Goal: Task Accomplishment & Management: Complete application form

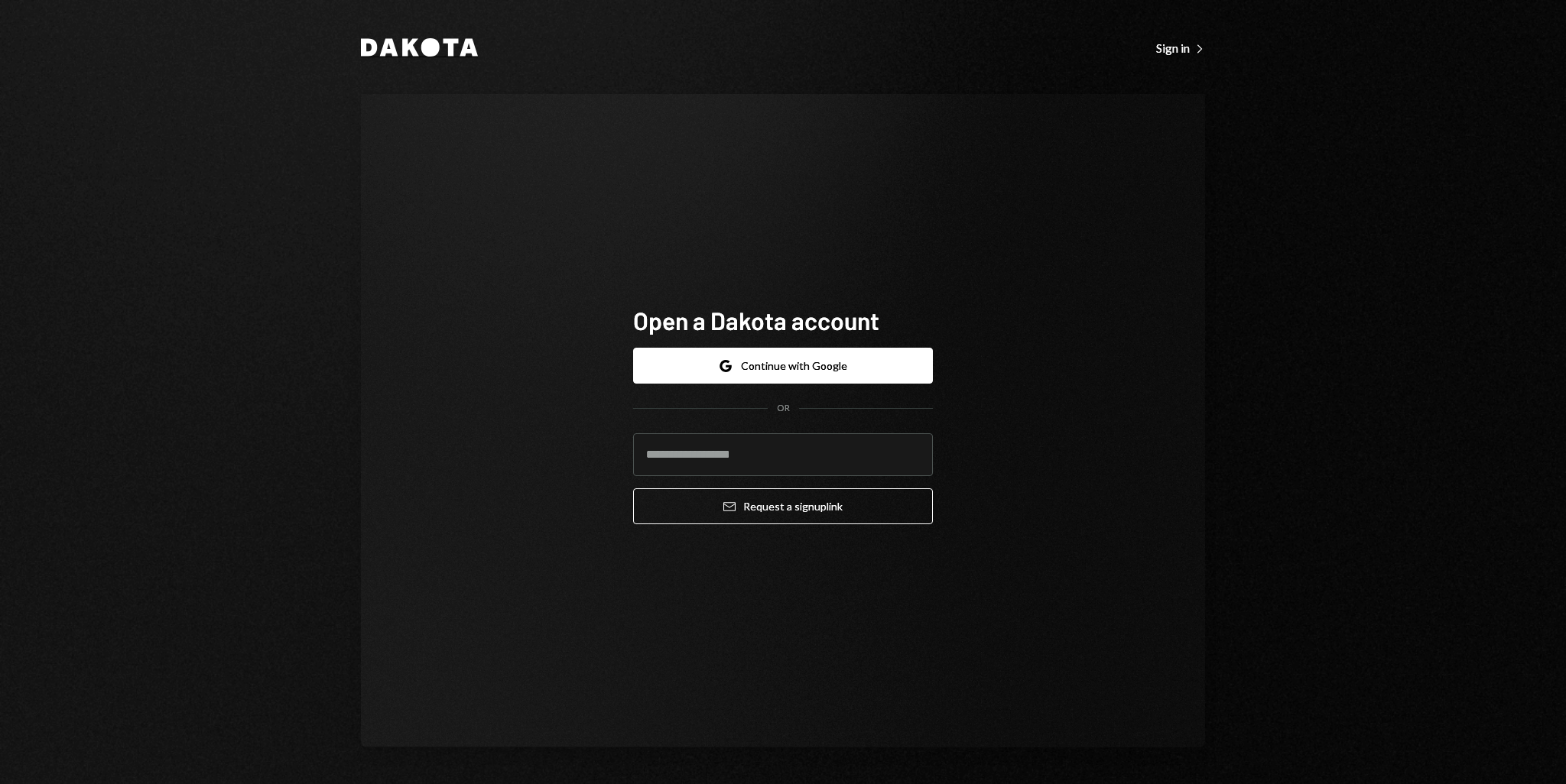
click at [447, 50] on icon "Dakota" at bounding box center [419, 48] width 117 height 18
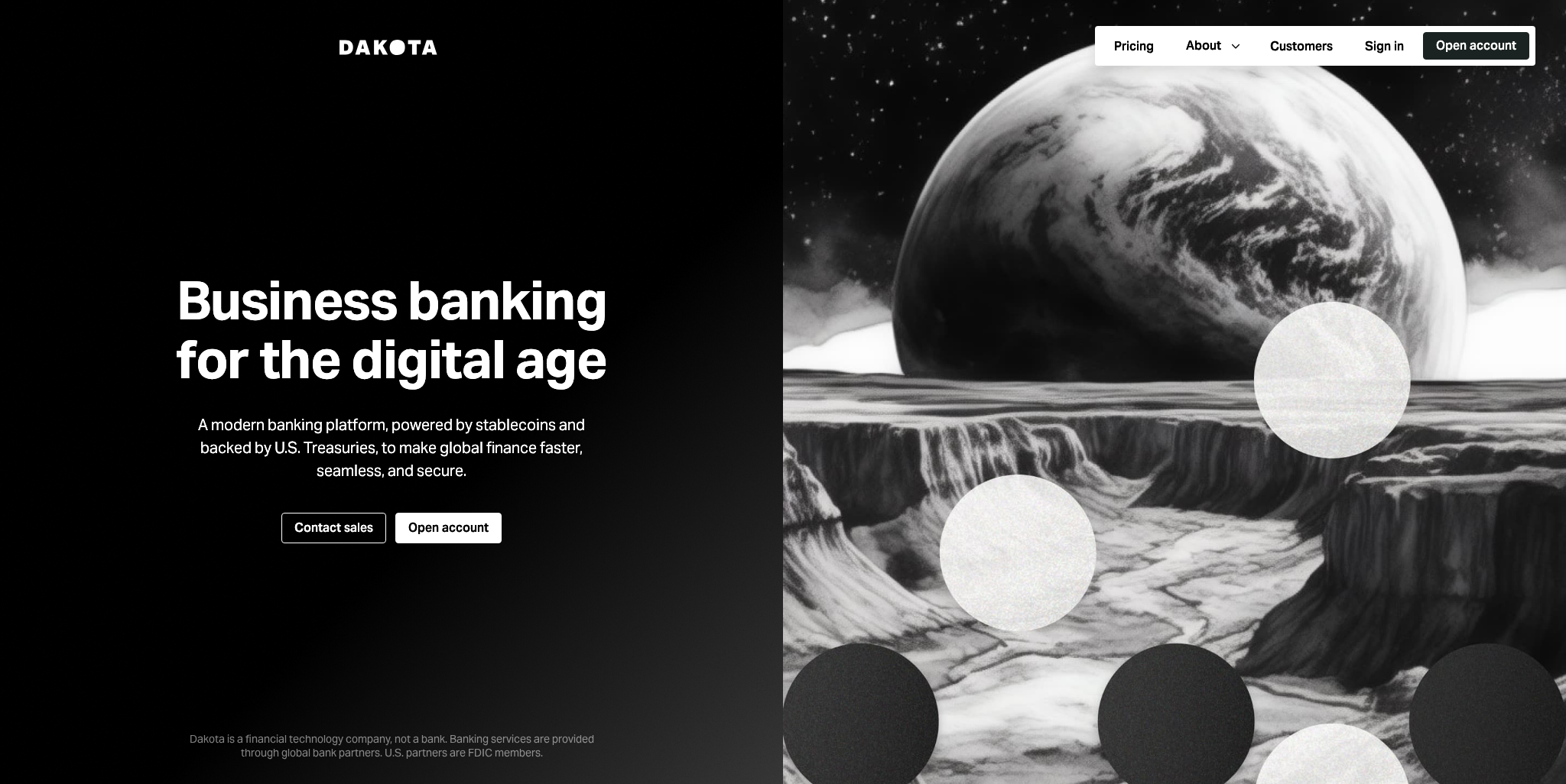
click at [1463, 48] on button "Open account" at bounding box center [1476, 46] width 106 height 28
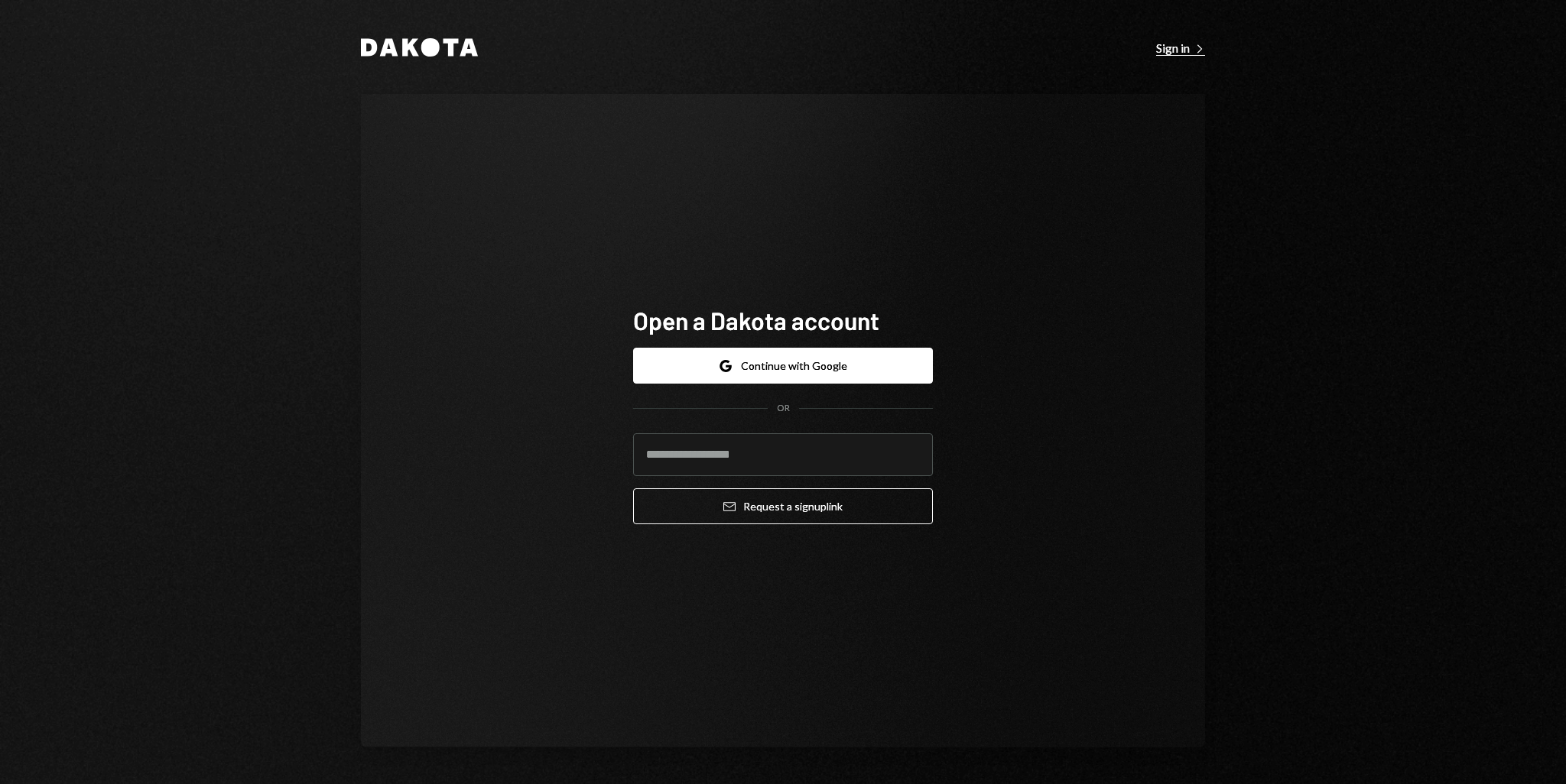
click at [1175, 44] on div "Sign in Right Caret" at bounding box center [1181, 48] width 49 height 15
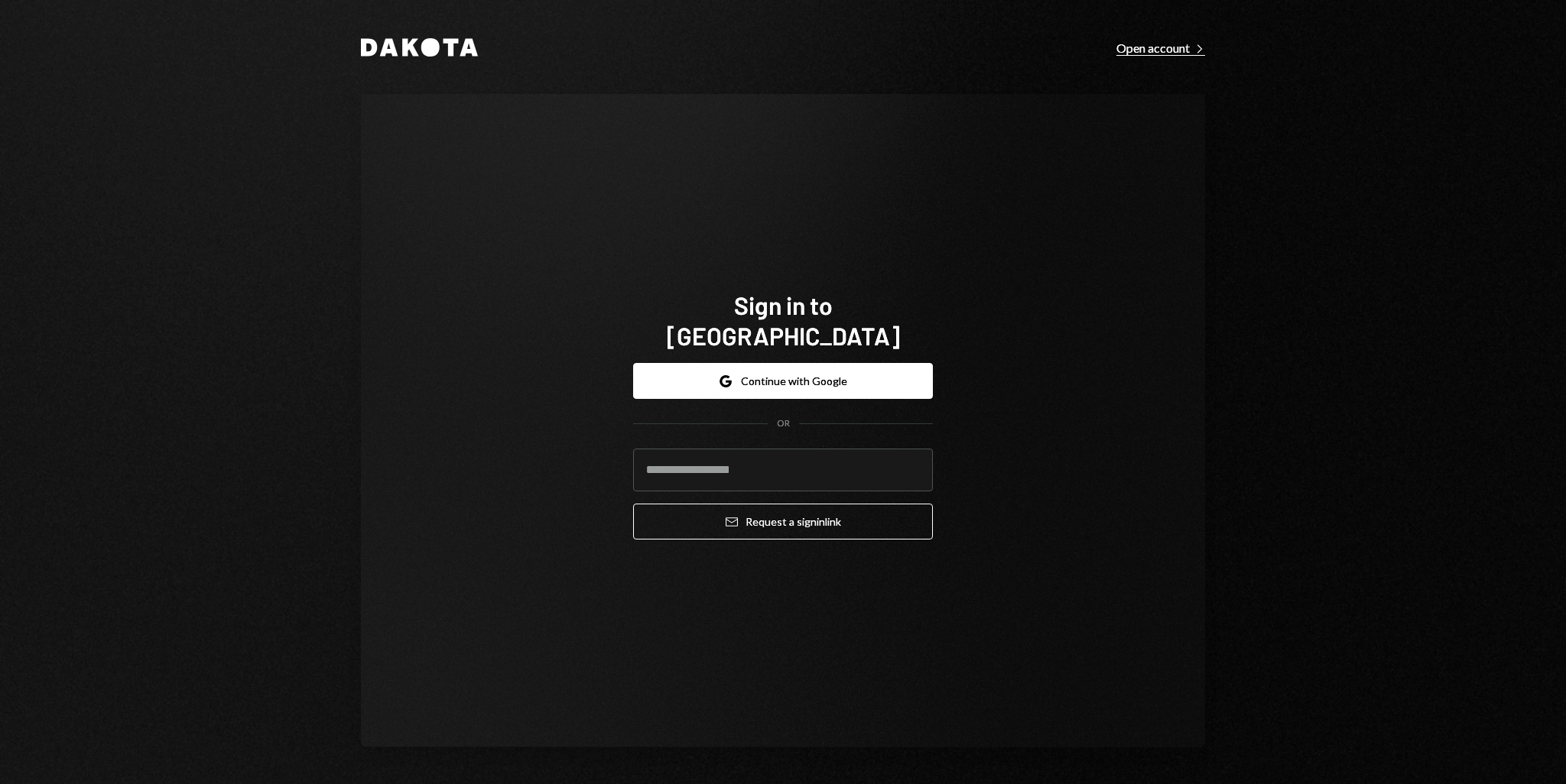
click at [1167, 47] on div "Open account Right Caret" at bounding box center [1160, 48] width 88 height 15
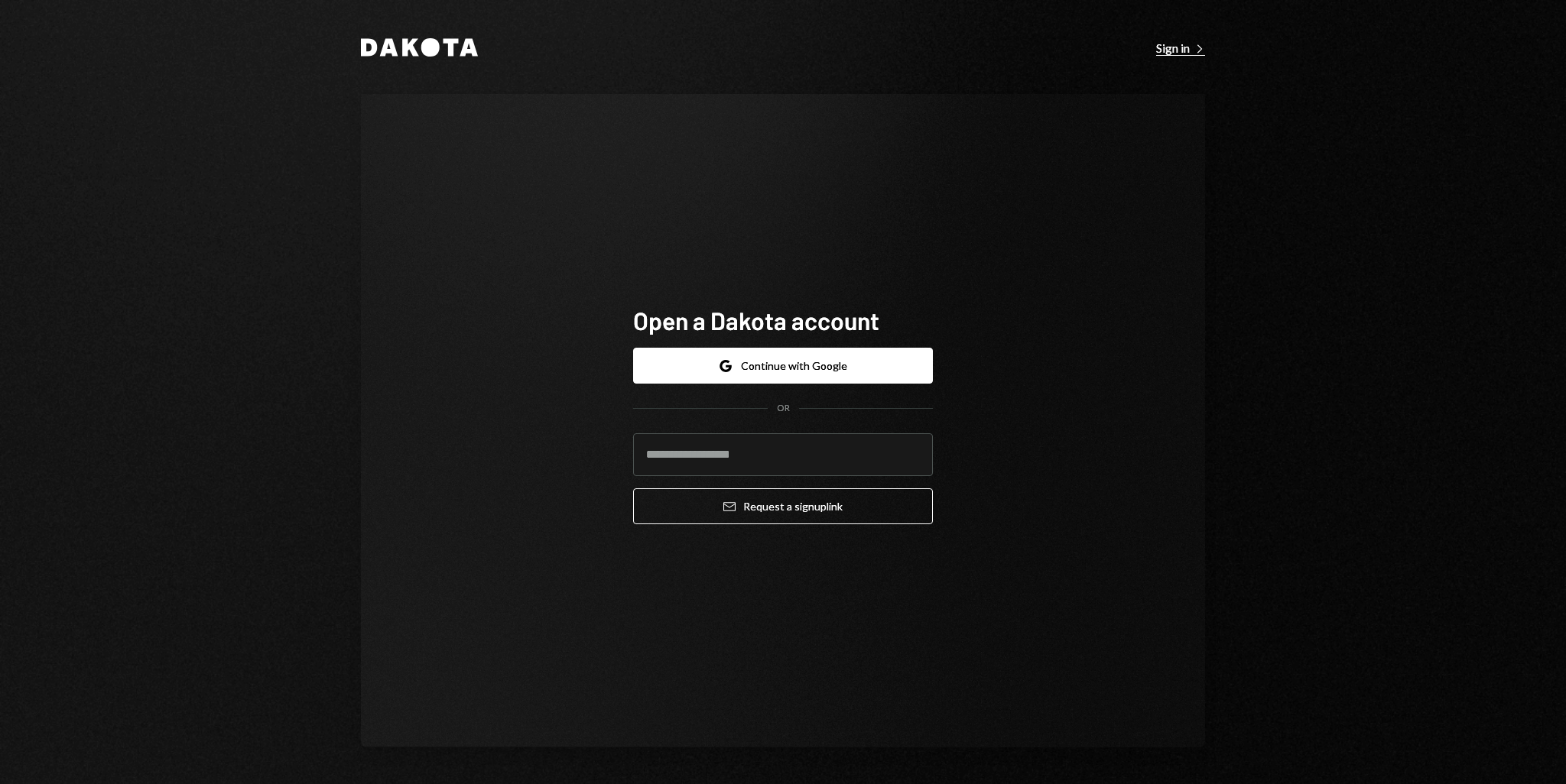
click at [1172, 53] on div "Sign in Right Caret" at bounding box center [1181, 48] width 49 height 15
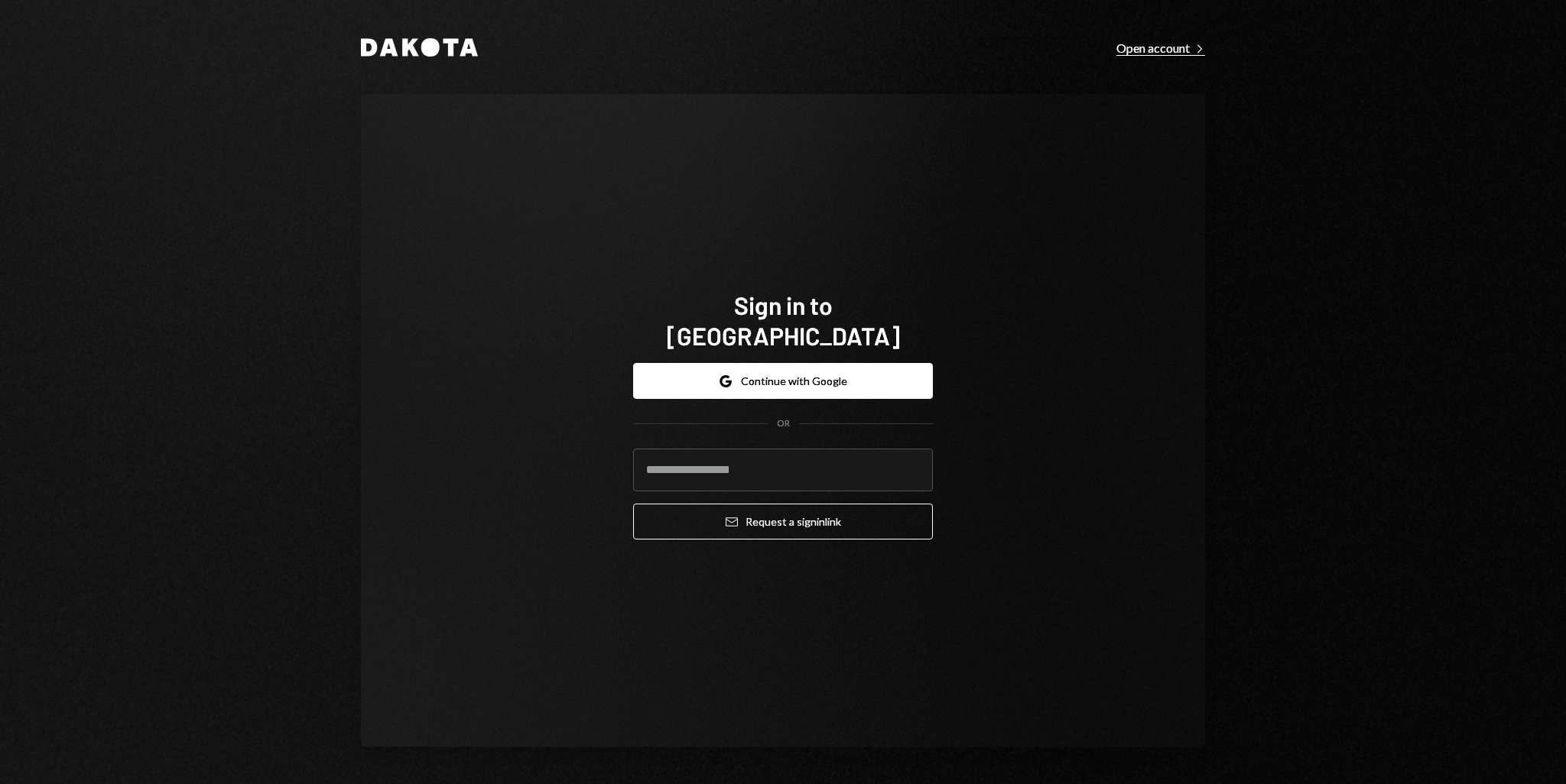
click at [1172, 53] on div "Open account Right Caret" at bounding box center [1160, 48] width 88 height 15
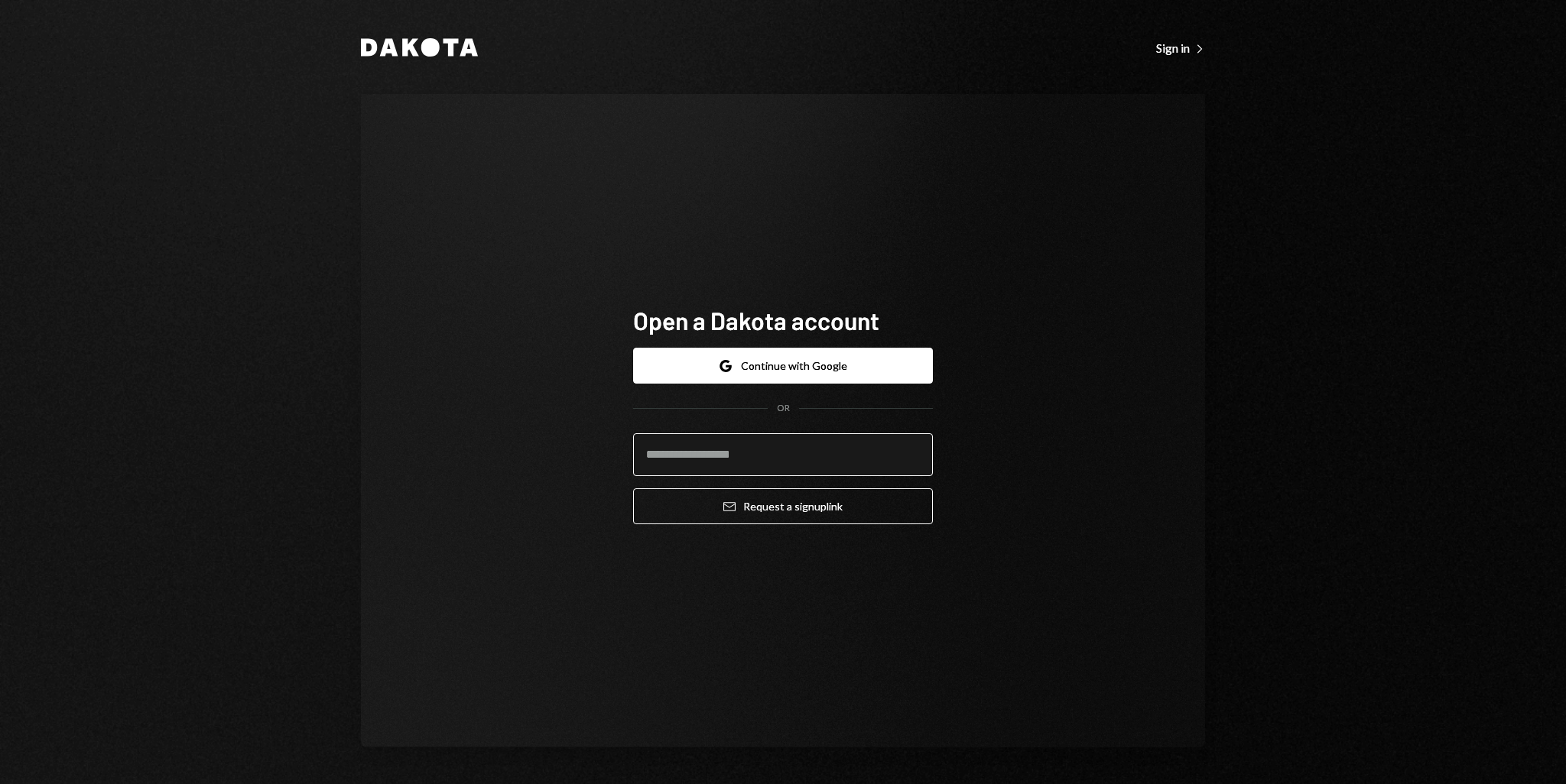
click at [700, 456] on input "email" at bounding box center [783, 455] width 300 height 43
type input "**********"
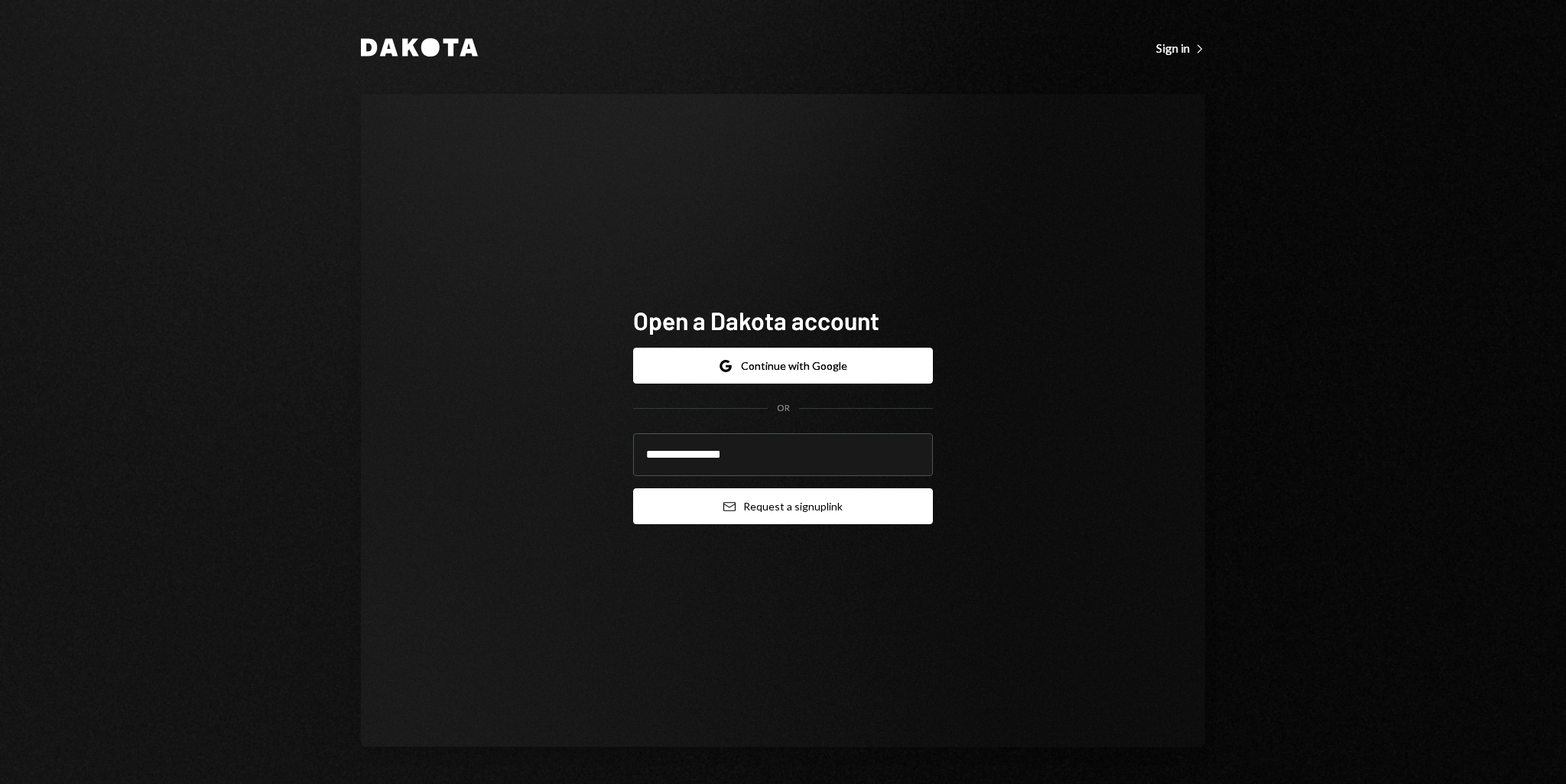
click at [786, 511] on button "Email Request a sign up link" at bounding box center [783, 507] width 300 height 36
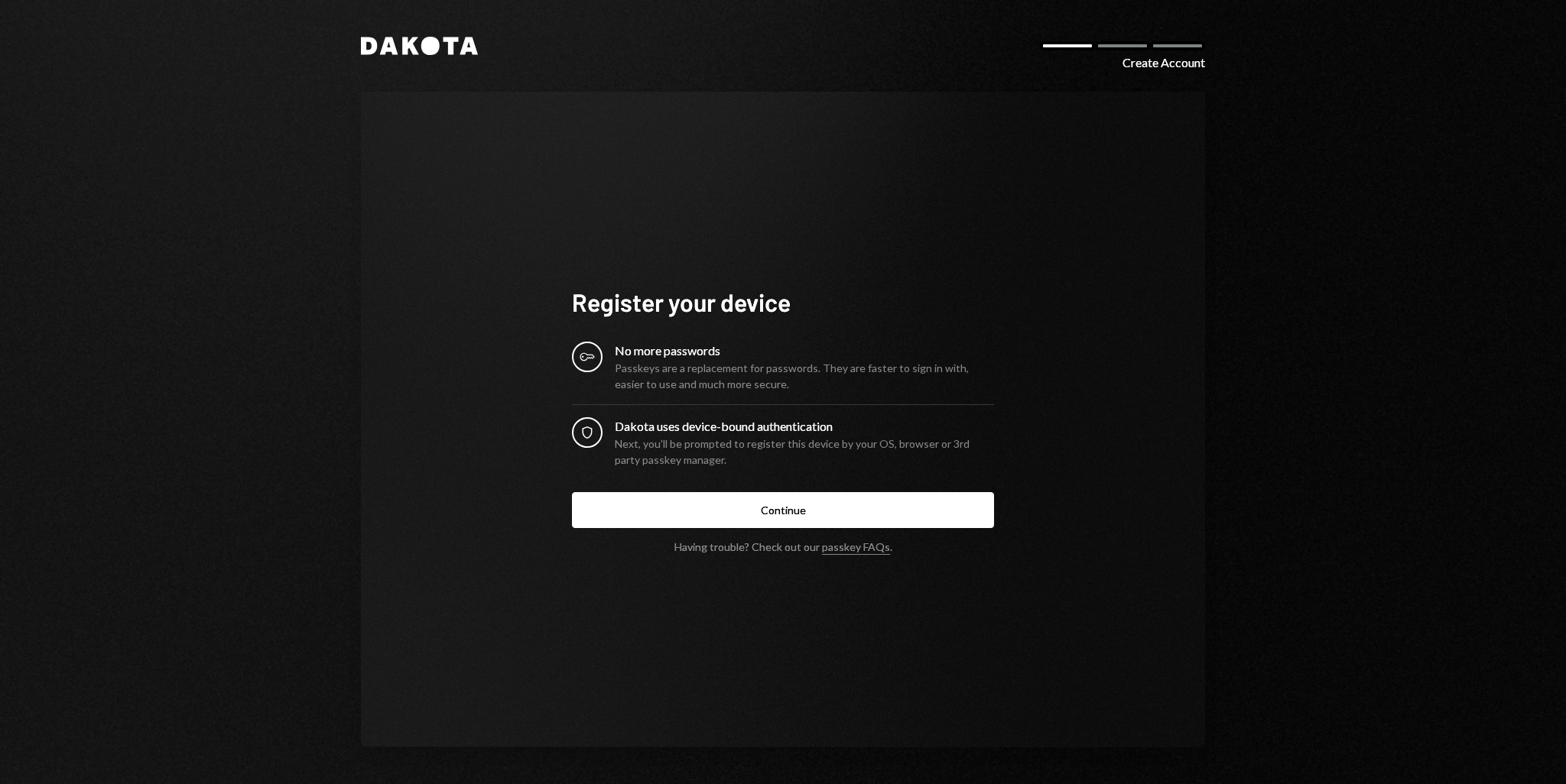
click at [1165, 67] on div "Create Account" at bounding box center [1163, 63] width 82 height 18
click at [1120, 50] on div at bounding box center [1122, 46] width 55 height 9
click at [424, 49] on icon at bounding box center [431, 46] width 18 height 18
click at [854, 546] on link "passkey FAQs" at bounding box center [856, 547] width 68 height 15
click at [810, 511] on button "Continue" at bounding box center [783, 510] width 422 height 36
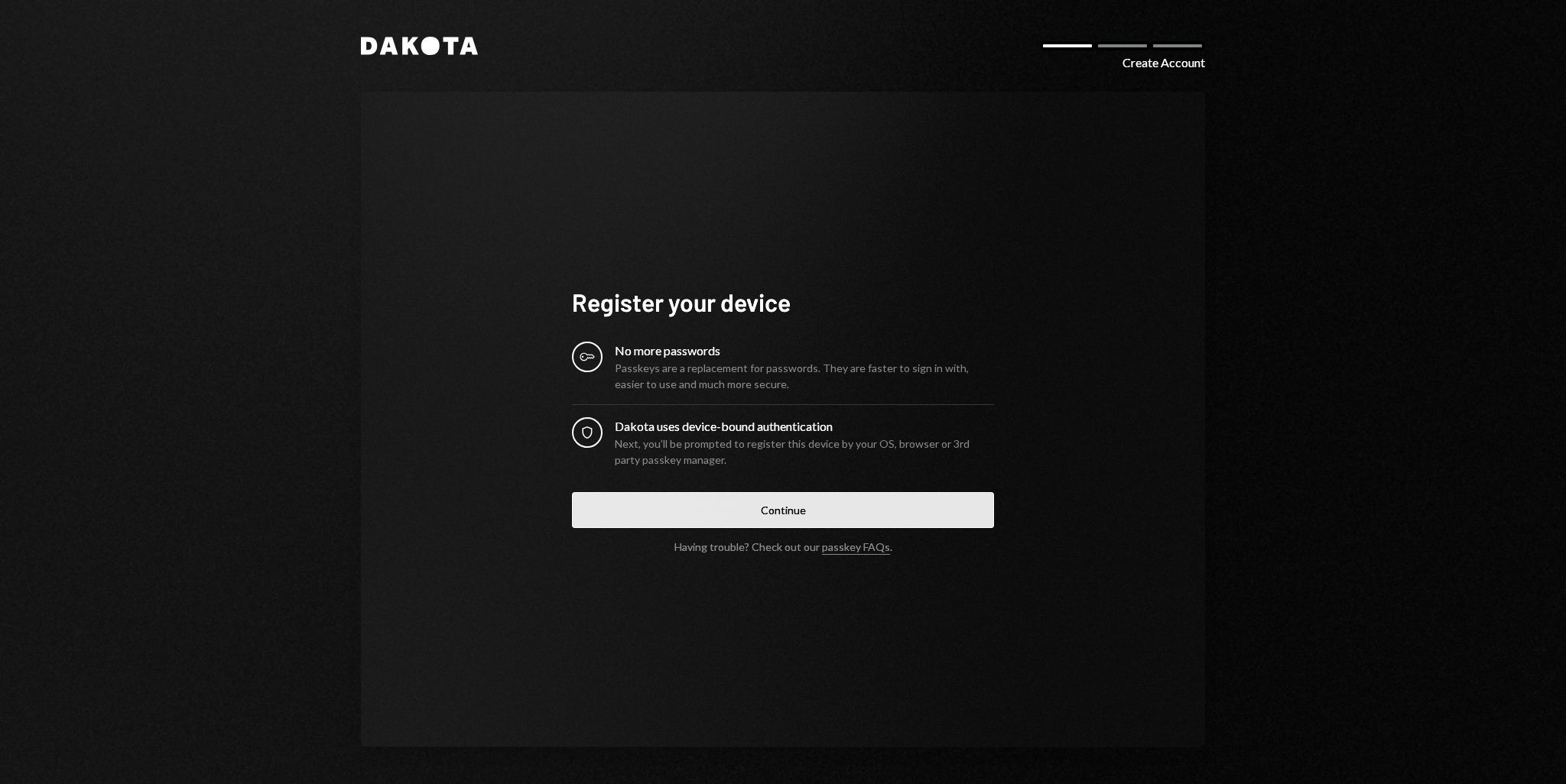
click at [780, 517] on button "Continue" at bounding box center [783, 510] width 422 height 36
click at [759, 508] on button "Continue" at bounding box center [783, 510] width 422 height 36
click at [1120, 52] on div "Dakota Create Account" at bounding box center [783, 46] width 844 height 18
click at [1149, 72] on div "Dakota Create Account Register your device Key No more passwords Passkeys are a…" at bounding box center [783, 392] width 918 height 784
click at [470, 47] on icon at bounding box center [469, 46] width 18 height 18
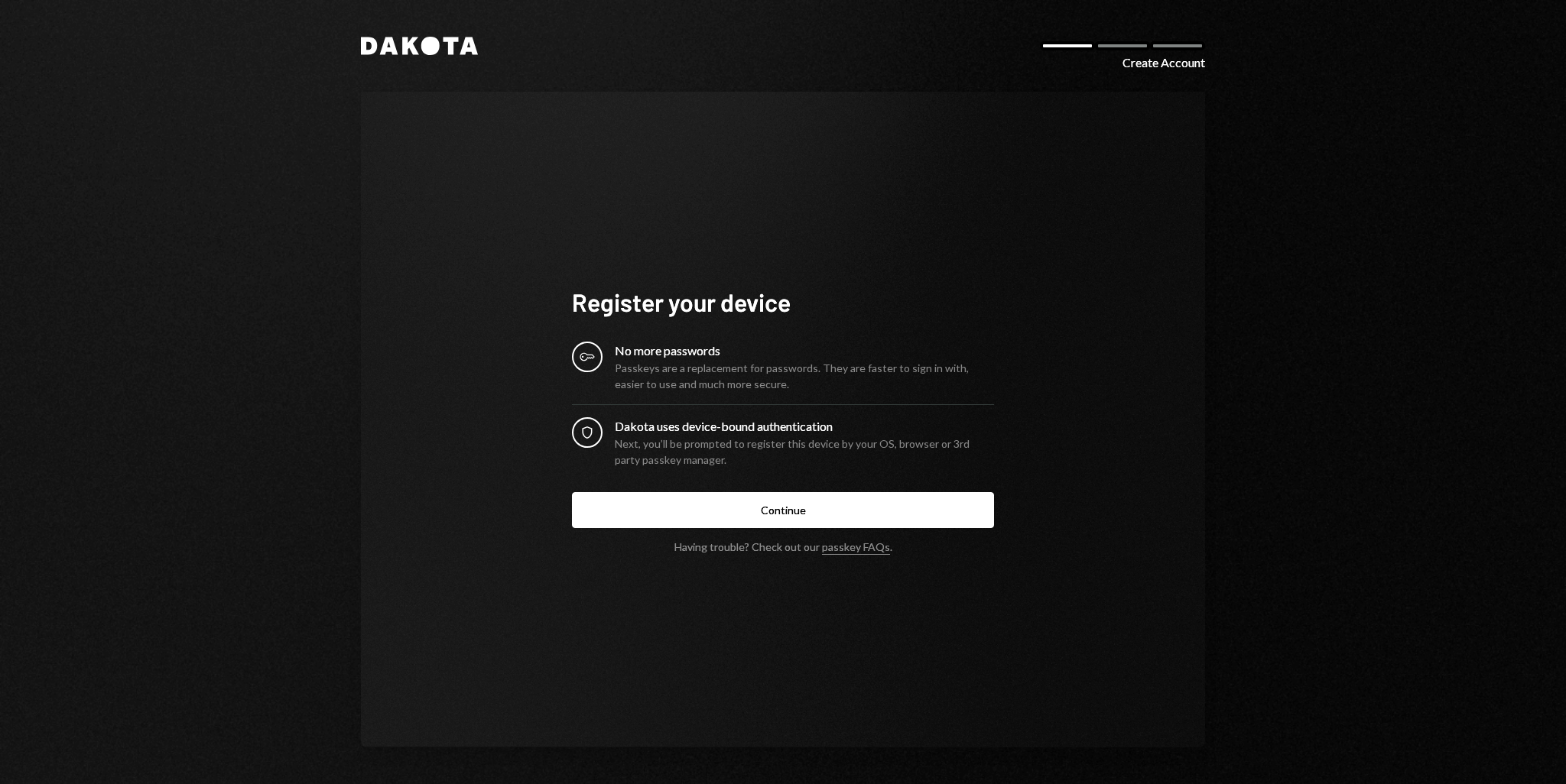
click at [470, 47] on icon at bounding box center [469, 46] width 18 height 18
click at [1113, 45] on div at bounding box center [1122, 46] width 55 height 9
click at [1189, 50] on div at bounding box center [1178, 46] width 55 height 9
click at [431, 43] on icon at bounding box center [431, 46] width 18 height 18
click at [592, 437] on icon "Security" at bounding box center [587, 433] width 15 height 15
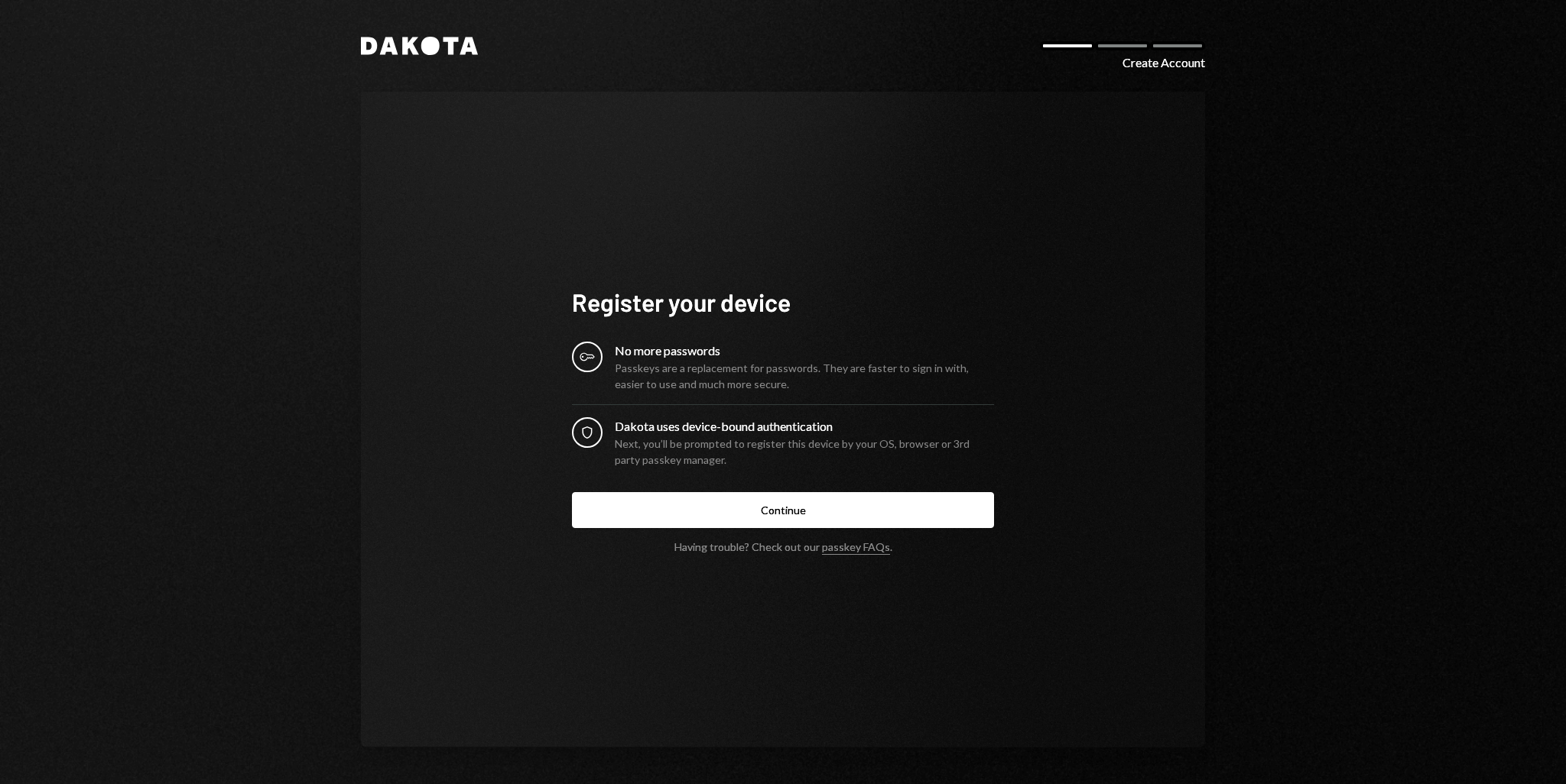
click at [590, 357] on icon at bounding box center [587, 357] width 15 height 8
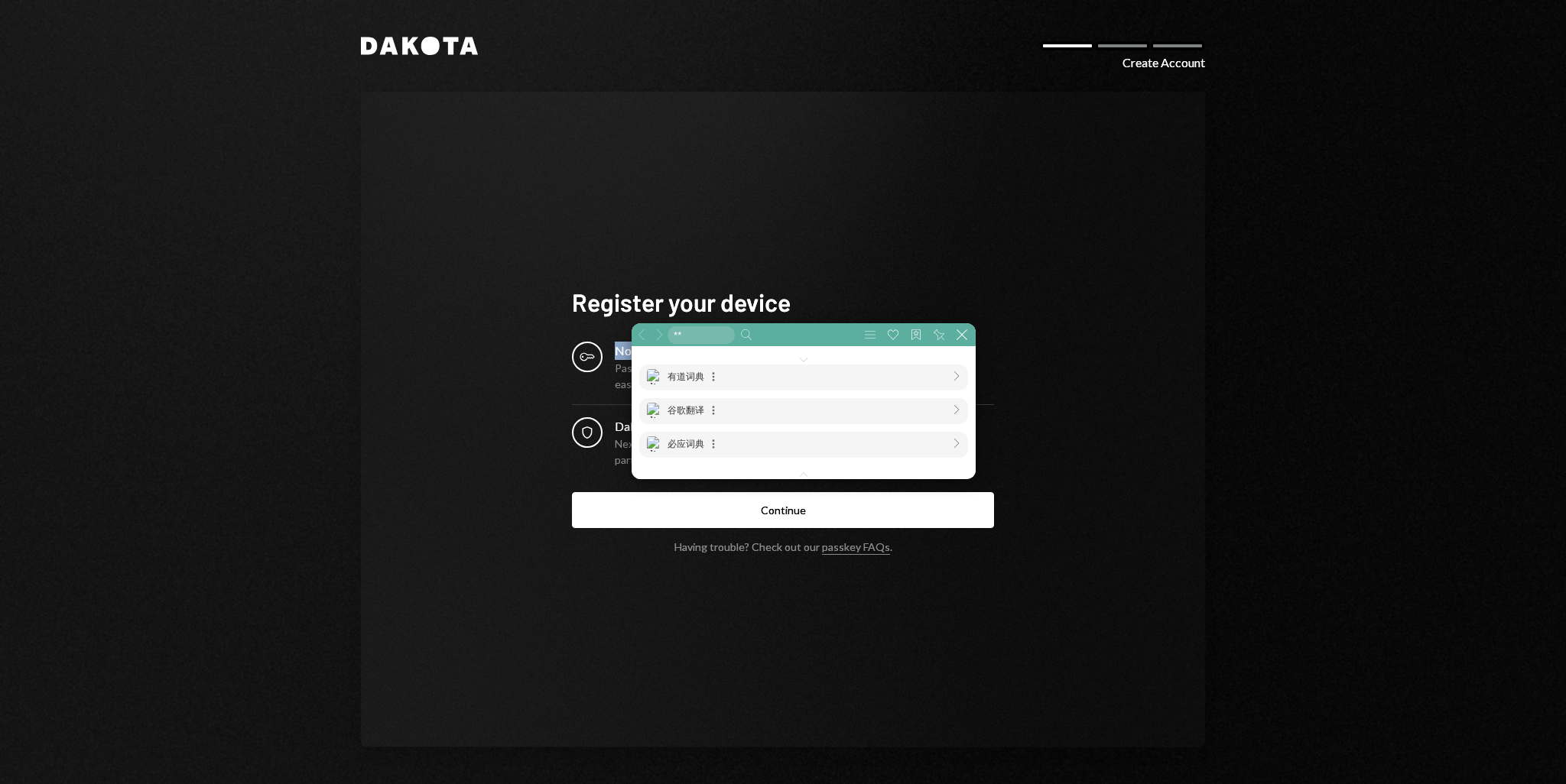
scroll to position [258, 460]
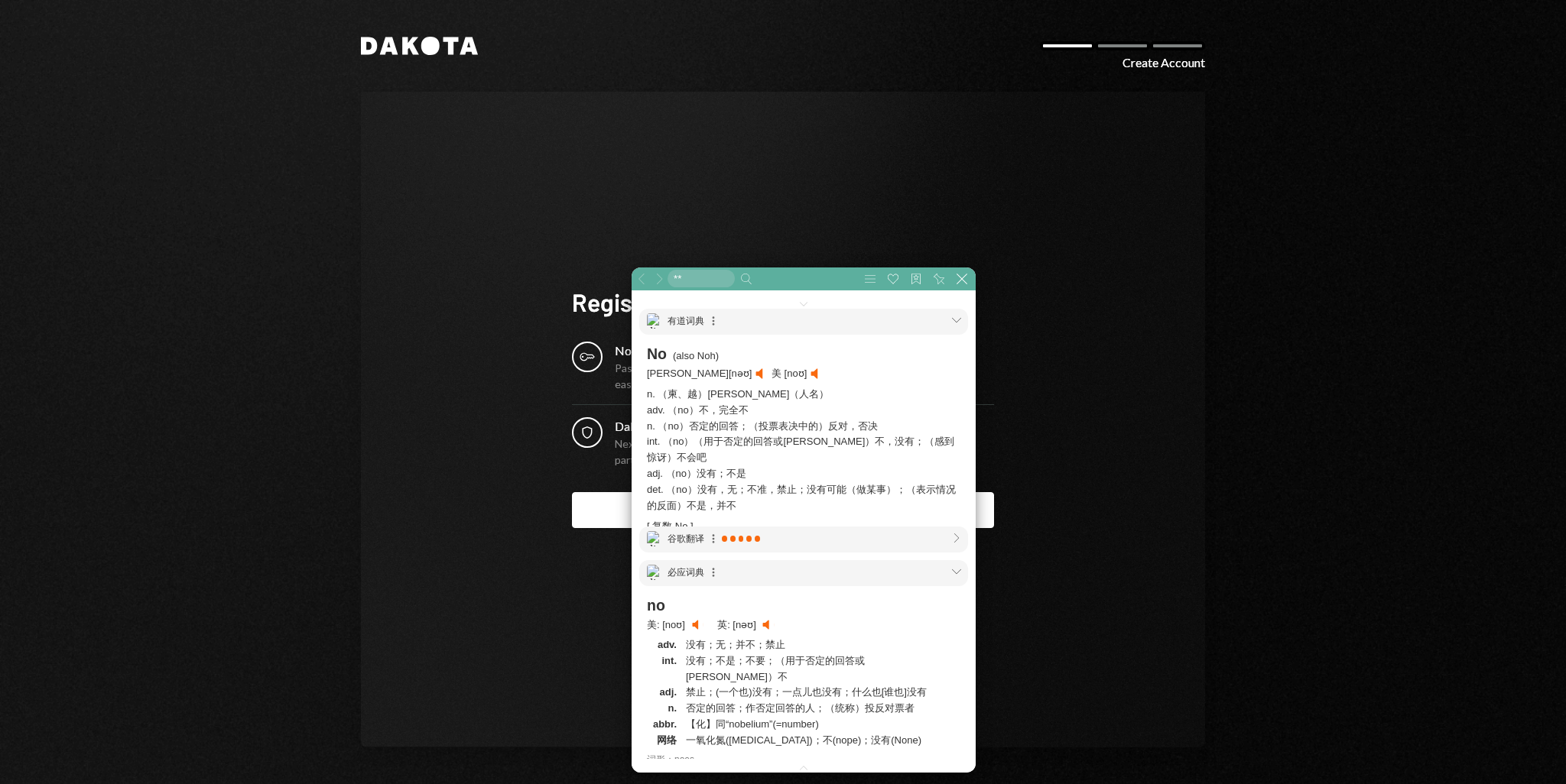
click at [474, 357] on div "Register your device Key No more passwords Passkeys are a replacement for passw…" at bounding box center [783, 419] width 844 height 656
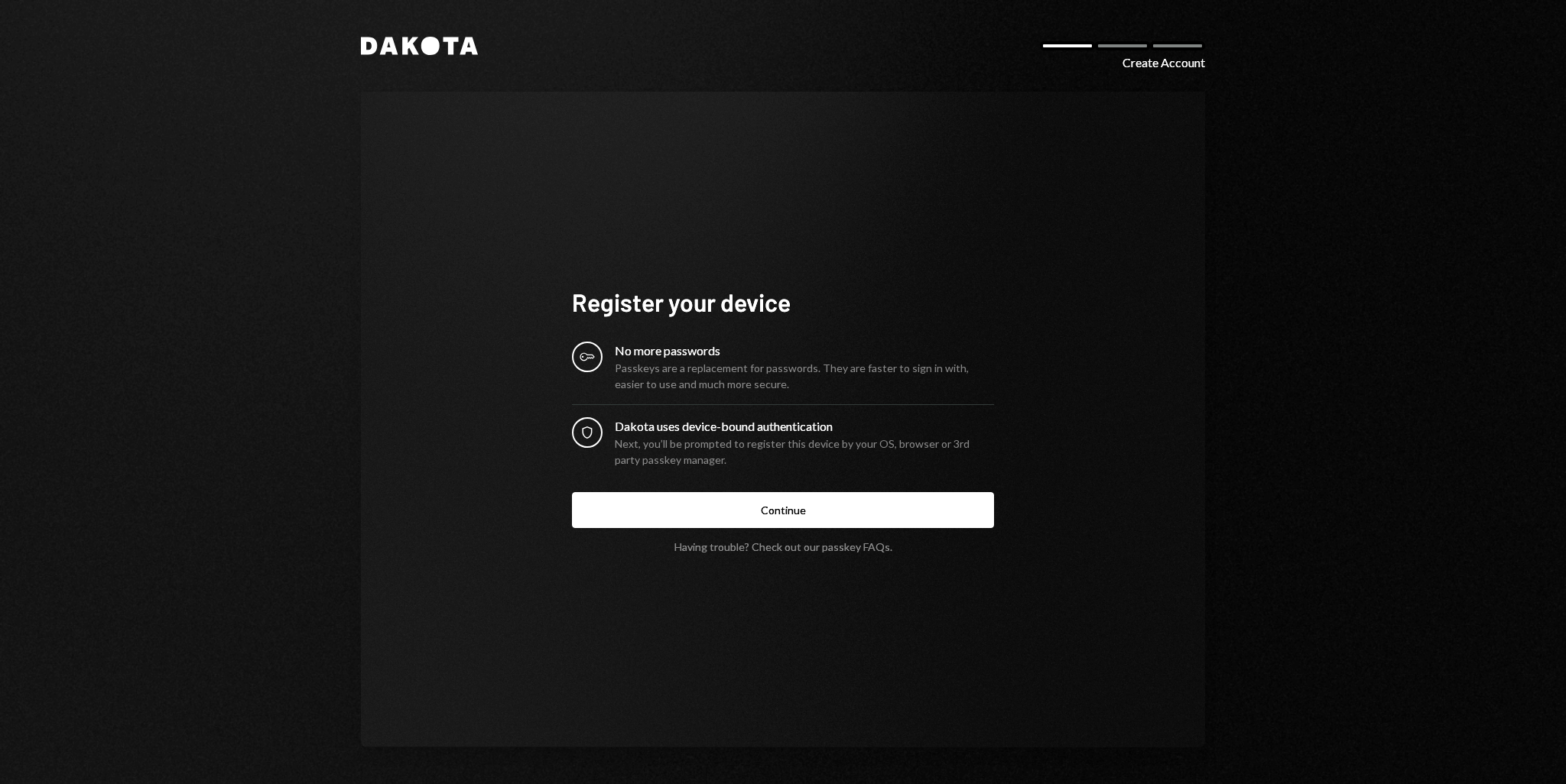
click at [835, 546] on link "passkey FAQs" at bounding box center [856, 547] width 68 height 15
